Goal: Transaction & Acquisition: Purchase product/service

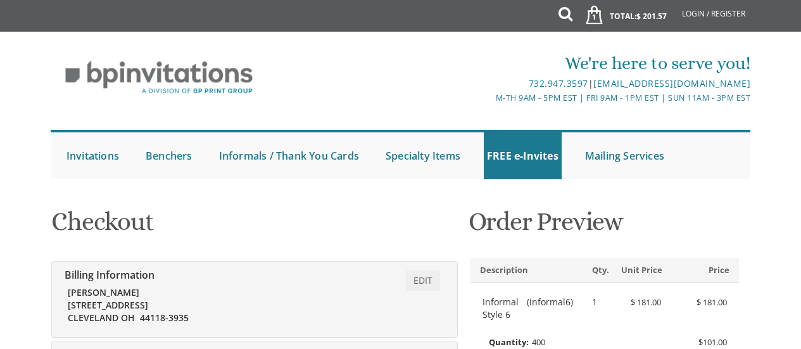
scroll to position [495, 0]
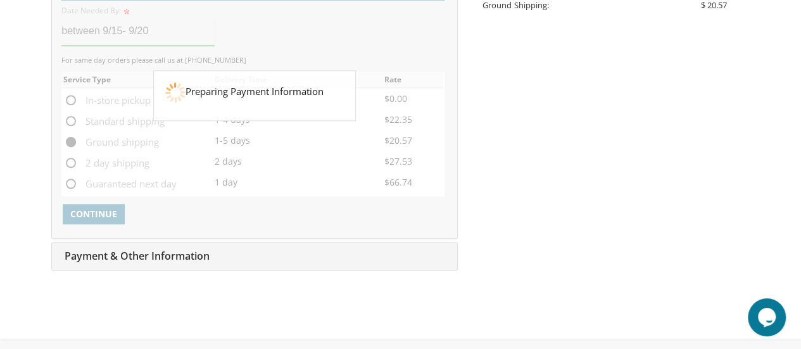
click at [194, 137] on div at bounding box center [254, 95] width 405 height 285
click at [180, 110] on div "Preparing Payment Information" at bounding box center [254, 95] width 203 height 51
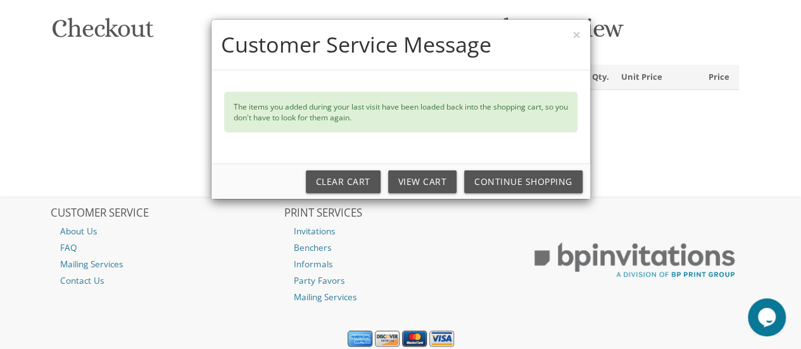
scroll to position [182, 0]
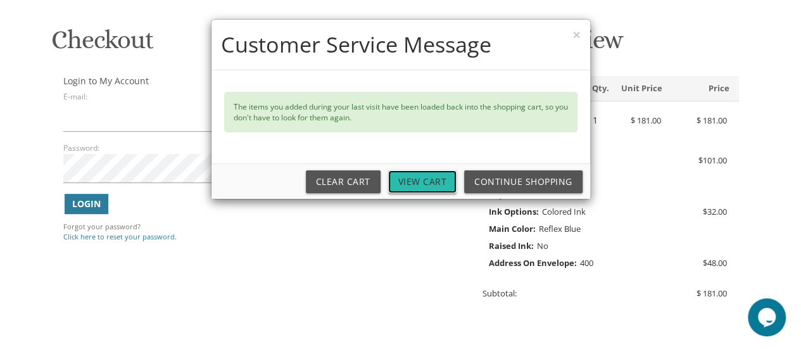
click at [434, 182] on link "View Cart" at bounding box center [422, 181] width 69 height 23
